Goal: Find specific page/section: Find specific page/section

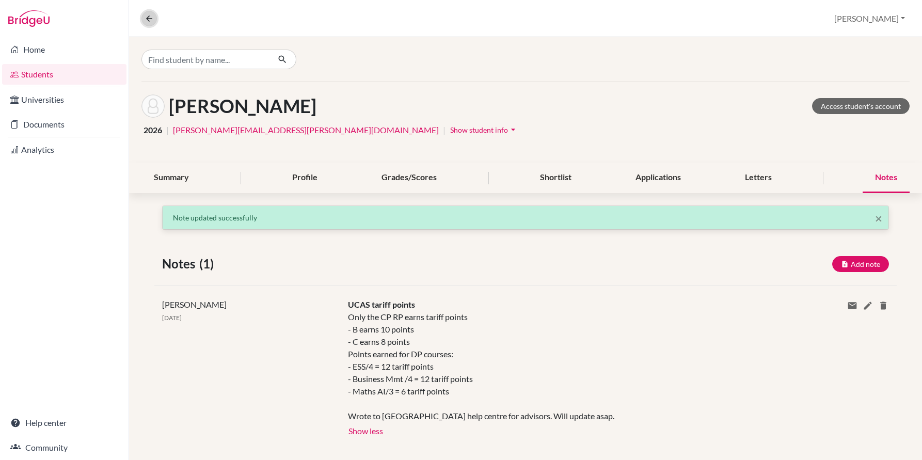
click at [147, 19] on icon at bounding box center [149, 18] width 9 height 9
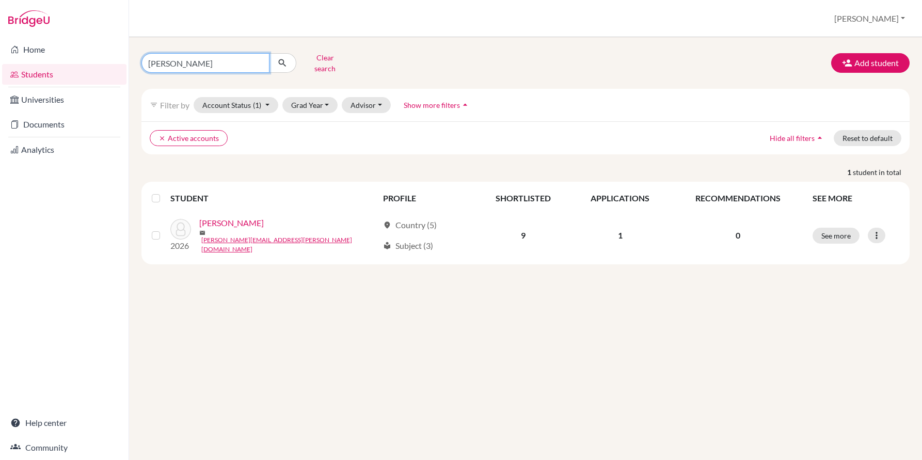
click at [206, 58] on input "[PERSON_NAME]" at bounding box center [206, 63] width 128 height 20
type input "Soviseth"
click button "submit" at bounding box center [282, 63] width 27 height 20
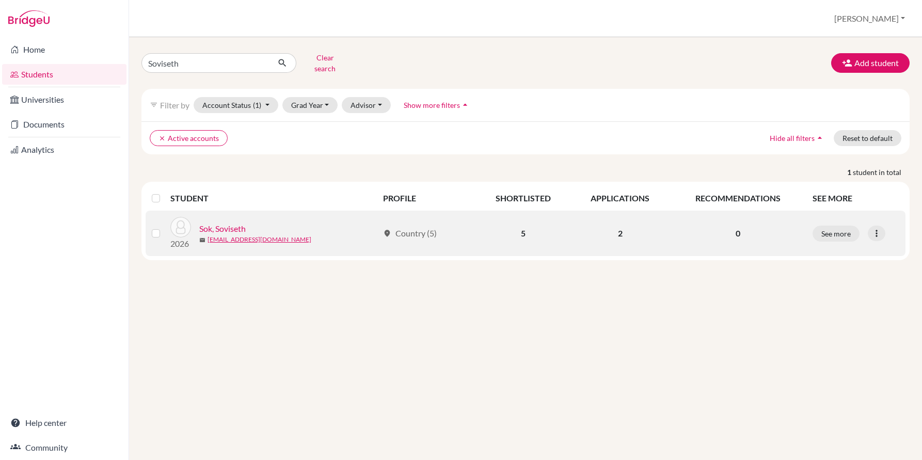
click at [226, 223] on link "Sok, Soviseth" at bounding box center [222, 229] width 46 height 12
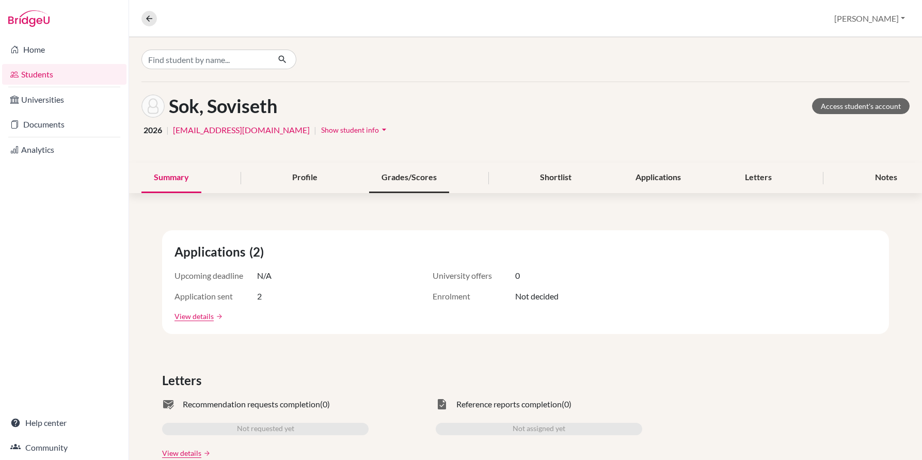
click at [393, 177] on div "Grades/Scores" at bounding box center [409, 178] width 80 height 30
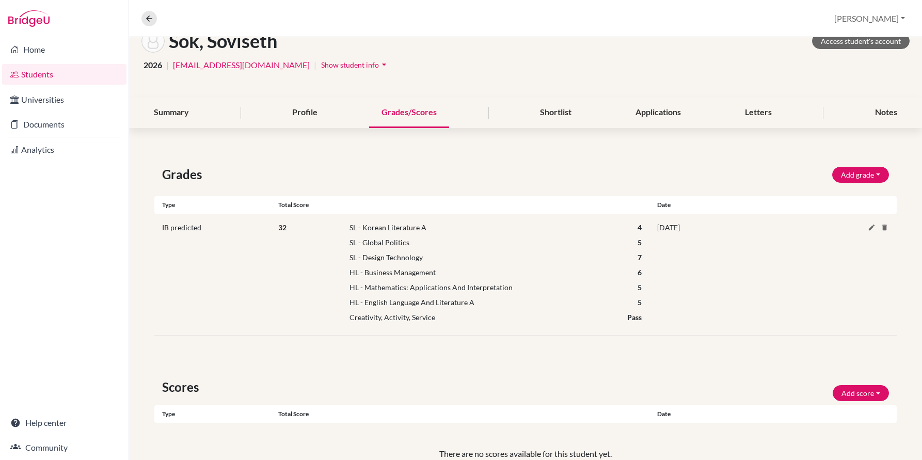
scroll to position [68, 0]
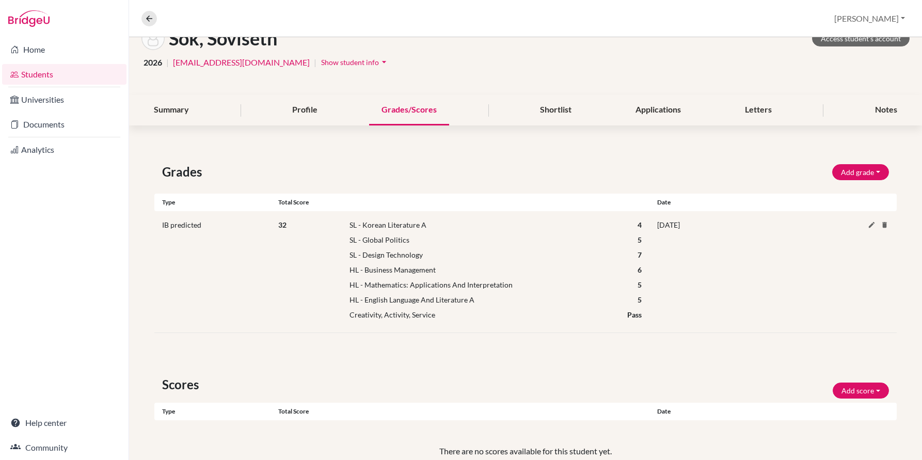
click at [554, 112] on div "Shortlist" at bounding box center [556, 110] width 56 height 30
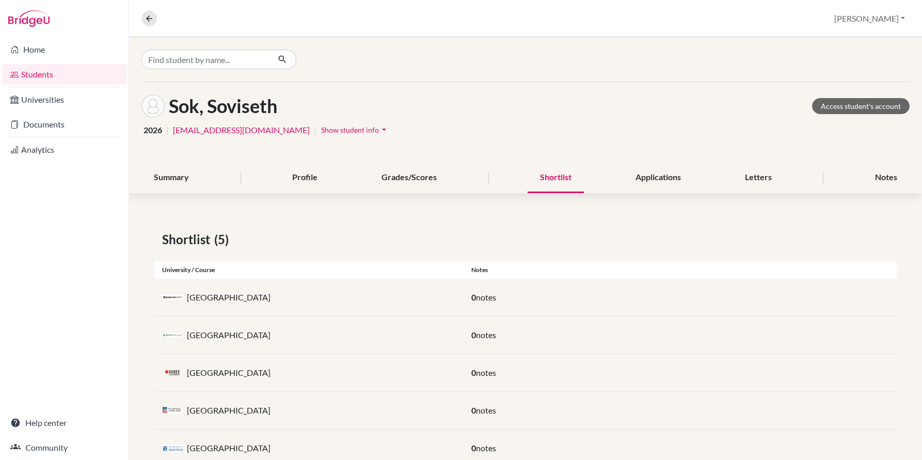
scroll to position [32, 0]
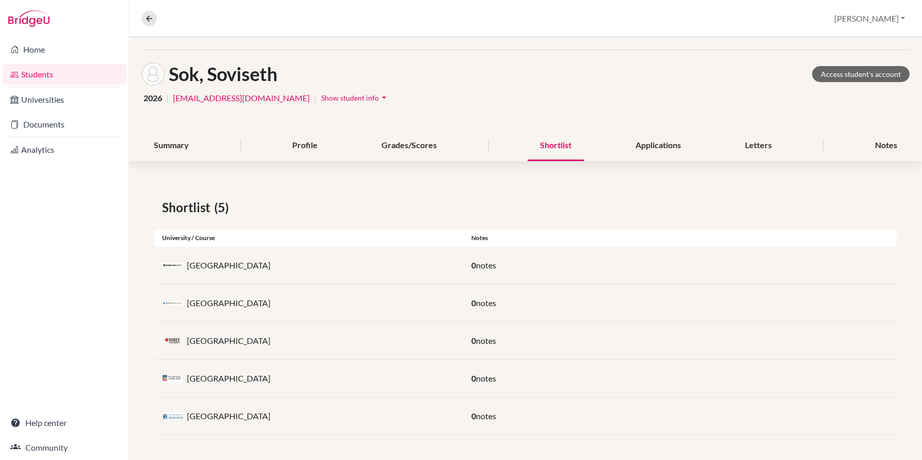
click at [236, 383] on p "[GEOGRAPHIC_DATA]" at bounding box center [229, 378] width 84 height 12
click at [237, 383] on p "[GEOGRAPHIC_DATA]" at bounding box center [229, 378] width 84 height 12
click at [853, 75] on link "Access student's account" at bounding box center [861, 74] width 98 height 16
